Goal: Book appointment/travel/reservation

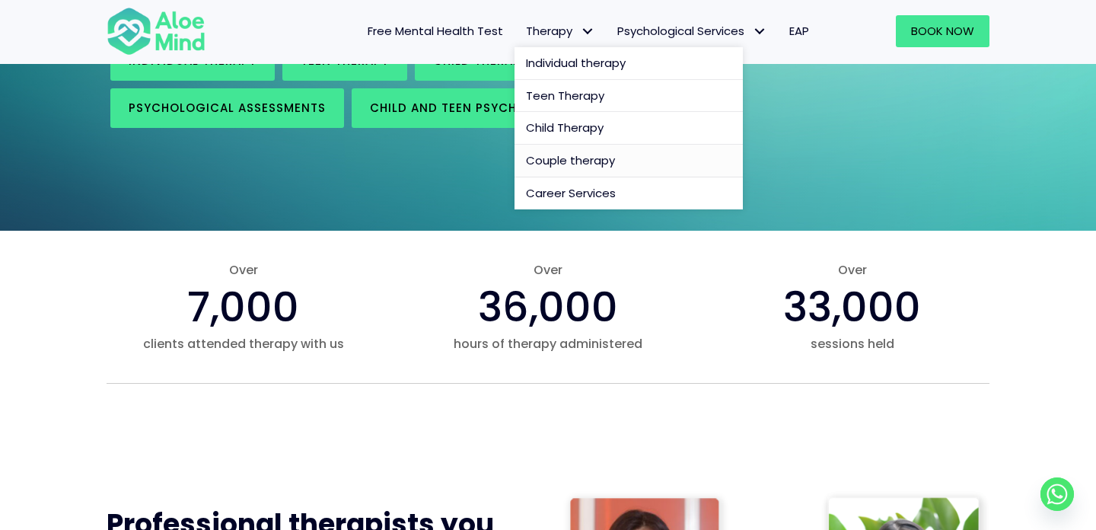
scroll to position [33, 0]
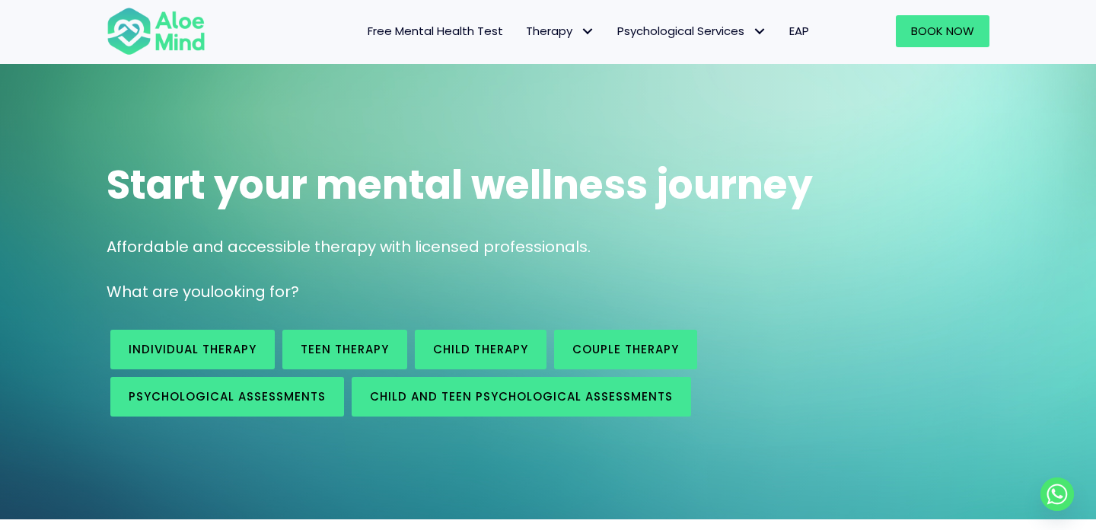
click at [400, 188] on span "Start your mental wellness journey" at bounding box center [460, 185] width 706 height 56
click at [399, 23] on span "Free Mental Health Test" at bounding box center [434, 31] width 135 height 16
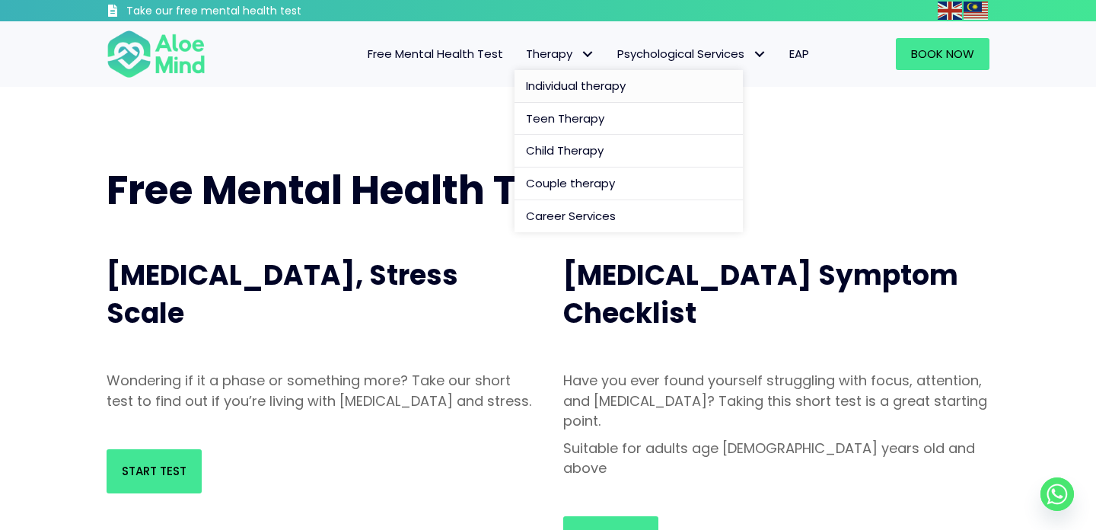
click at [571, 80] on span "Individual therapy" at bounding box center [576, 86] width 100 height 16
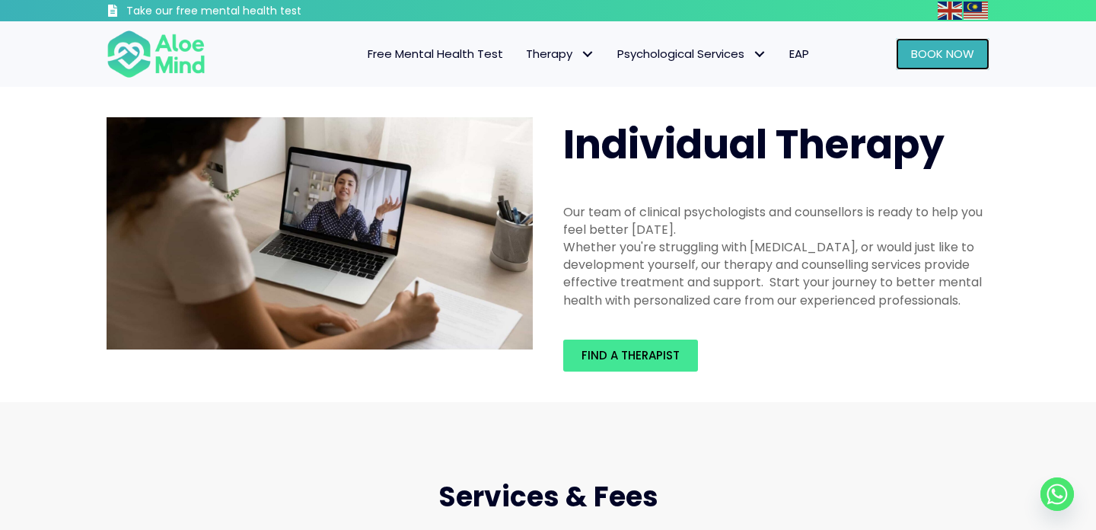
click at [953, 56] on span "Book Now" at bounding box center [942, 54] width 63 height 16
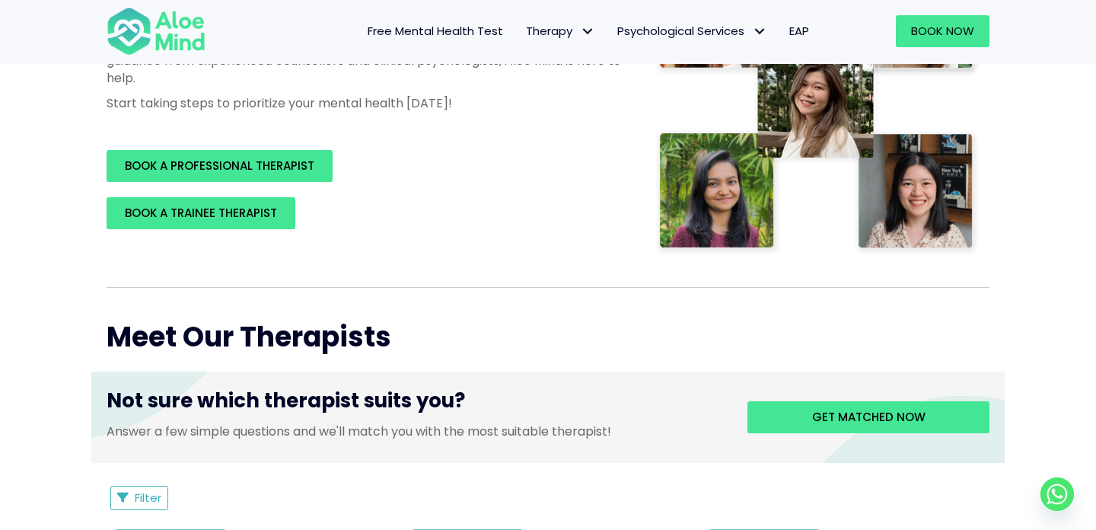
scroll to position [339, 0]
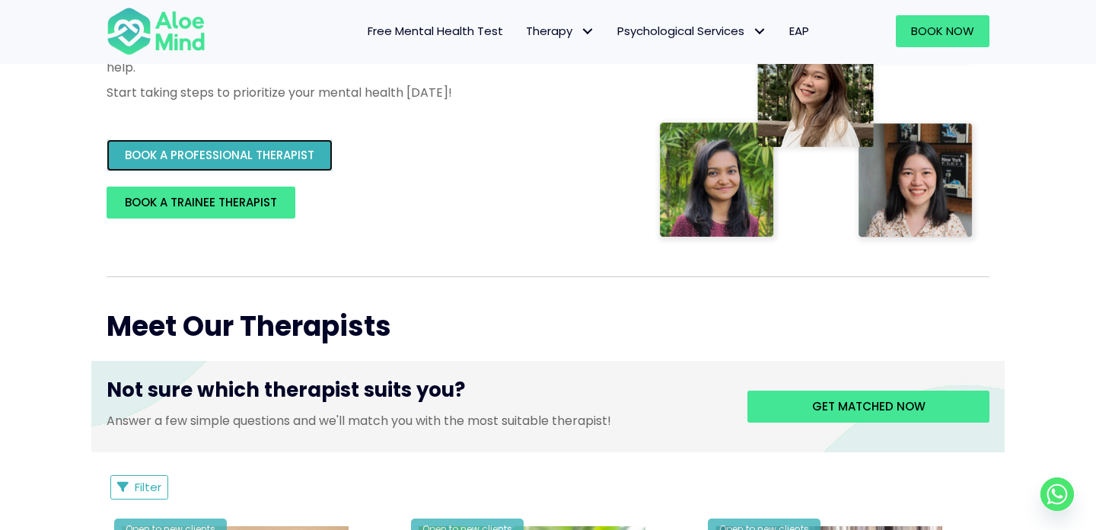
click at [272, 152] on span "BOOK A PROFESSIONAL THERAPIST" at bounding box center [219, 155] width 189 height 16
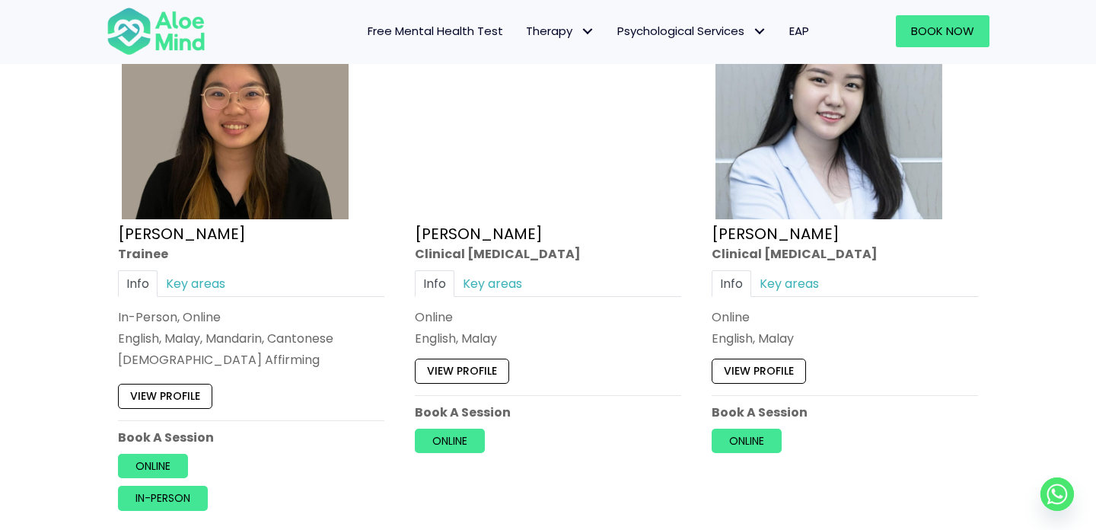
scroll to position [4269, 0]
